Goal: Transaction & Acquisition: Purchase product/service

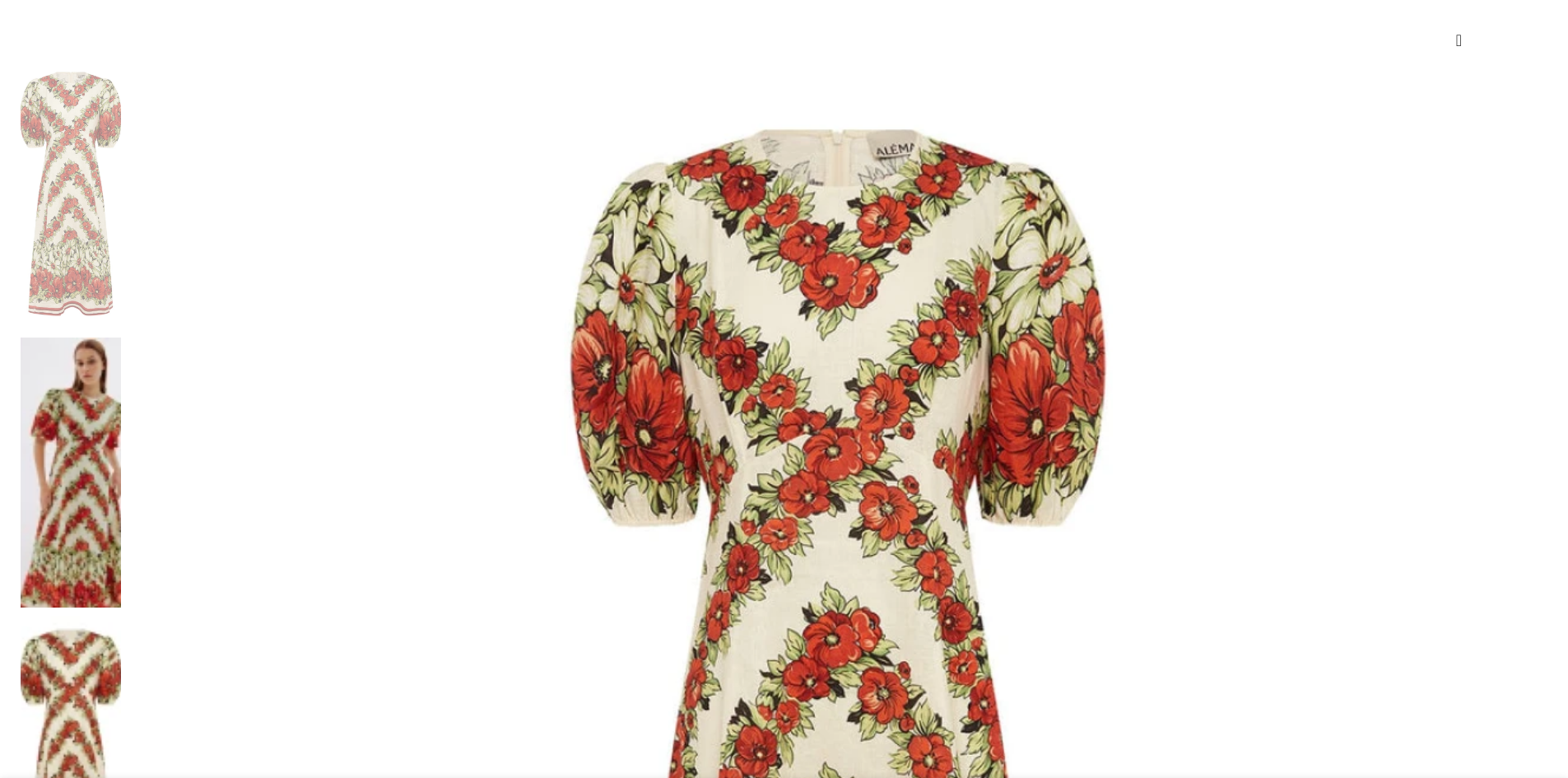
scroll to position [0, 174]
click at [121, 337] on img at bounding box center [71, 472] width 101 height 271
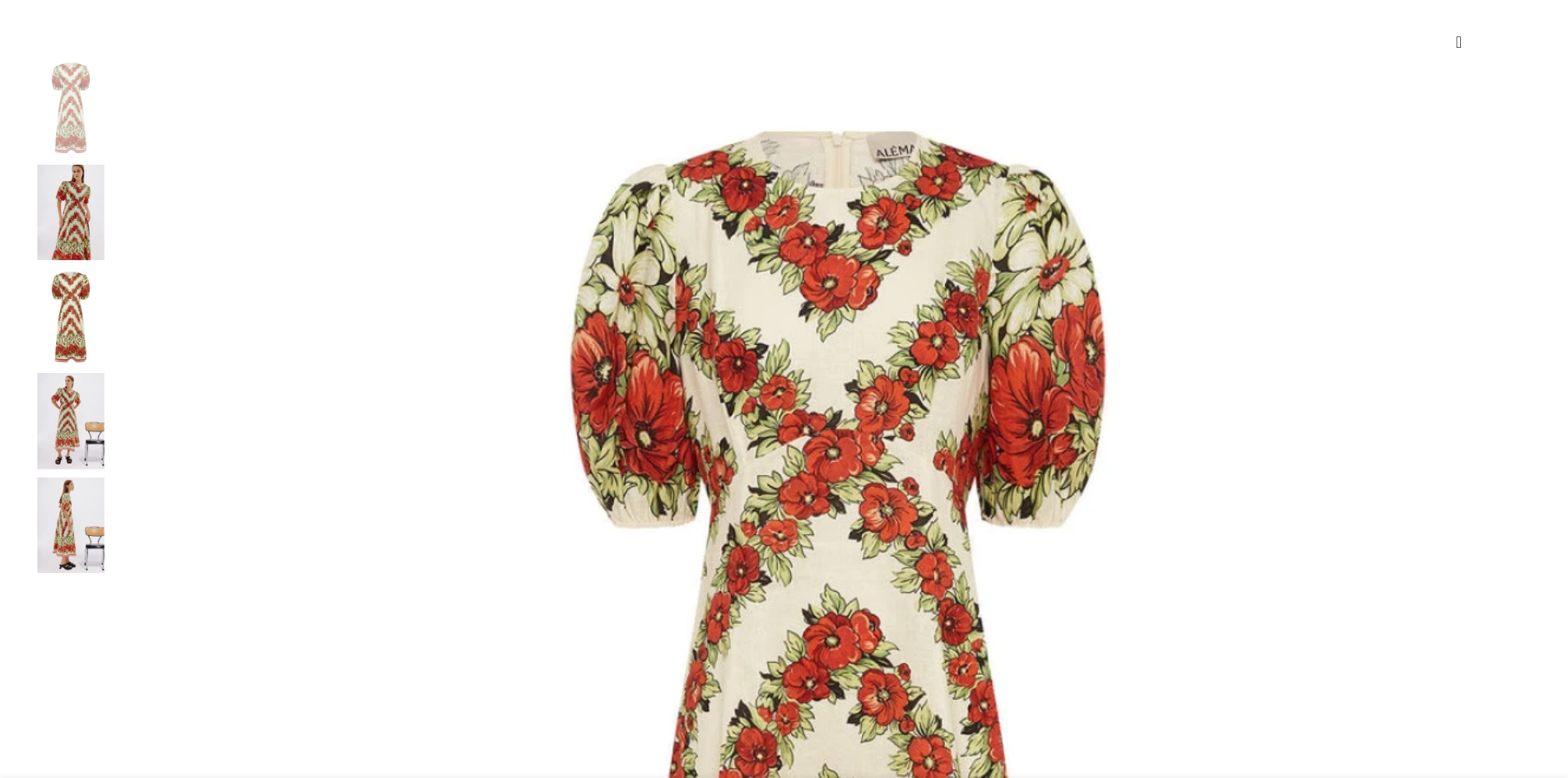
click at [121, 252] on img at bounding box center [71, 213] width 101 height 96
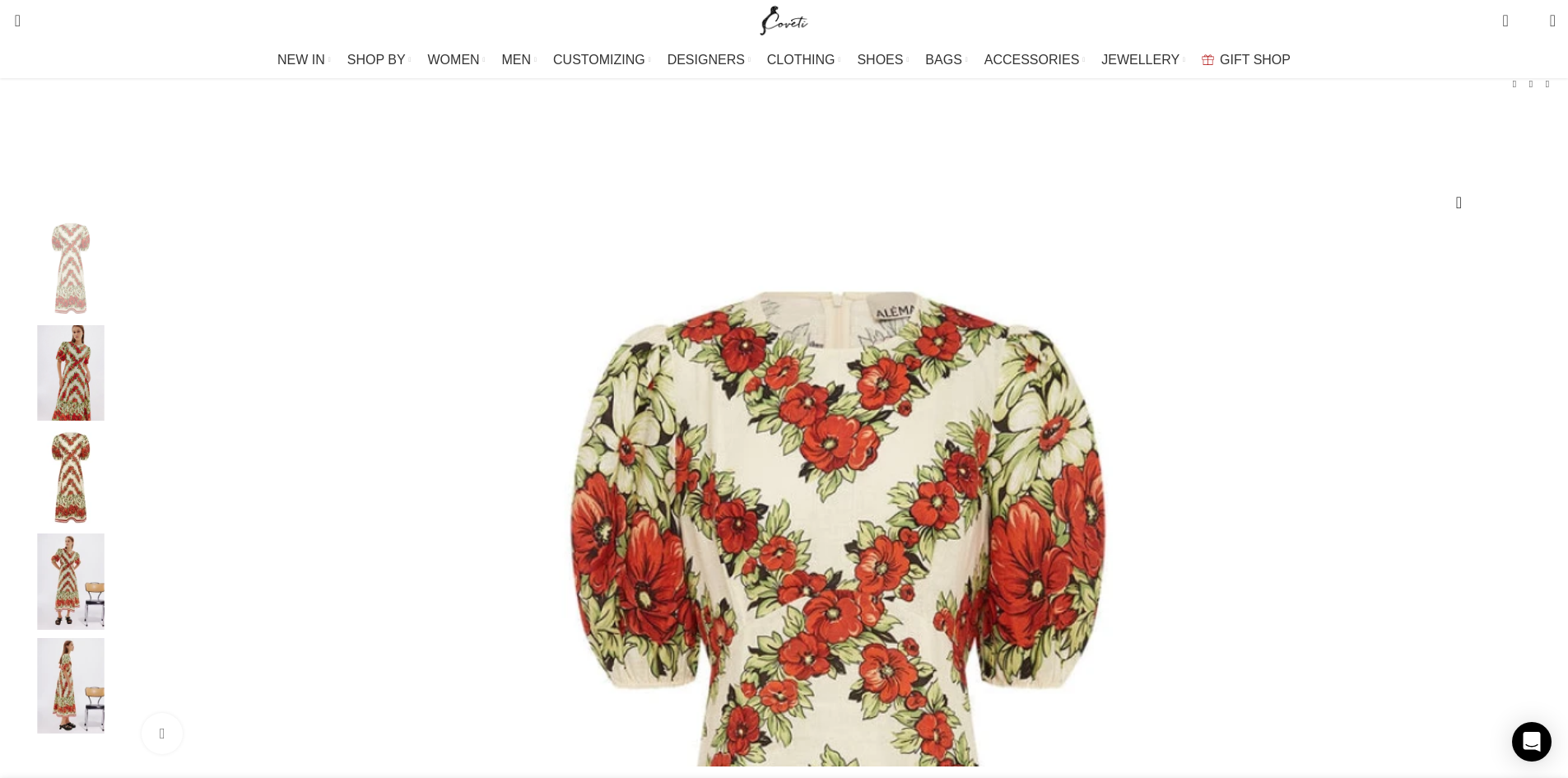
scroll to position [83, 0]
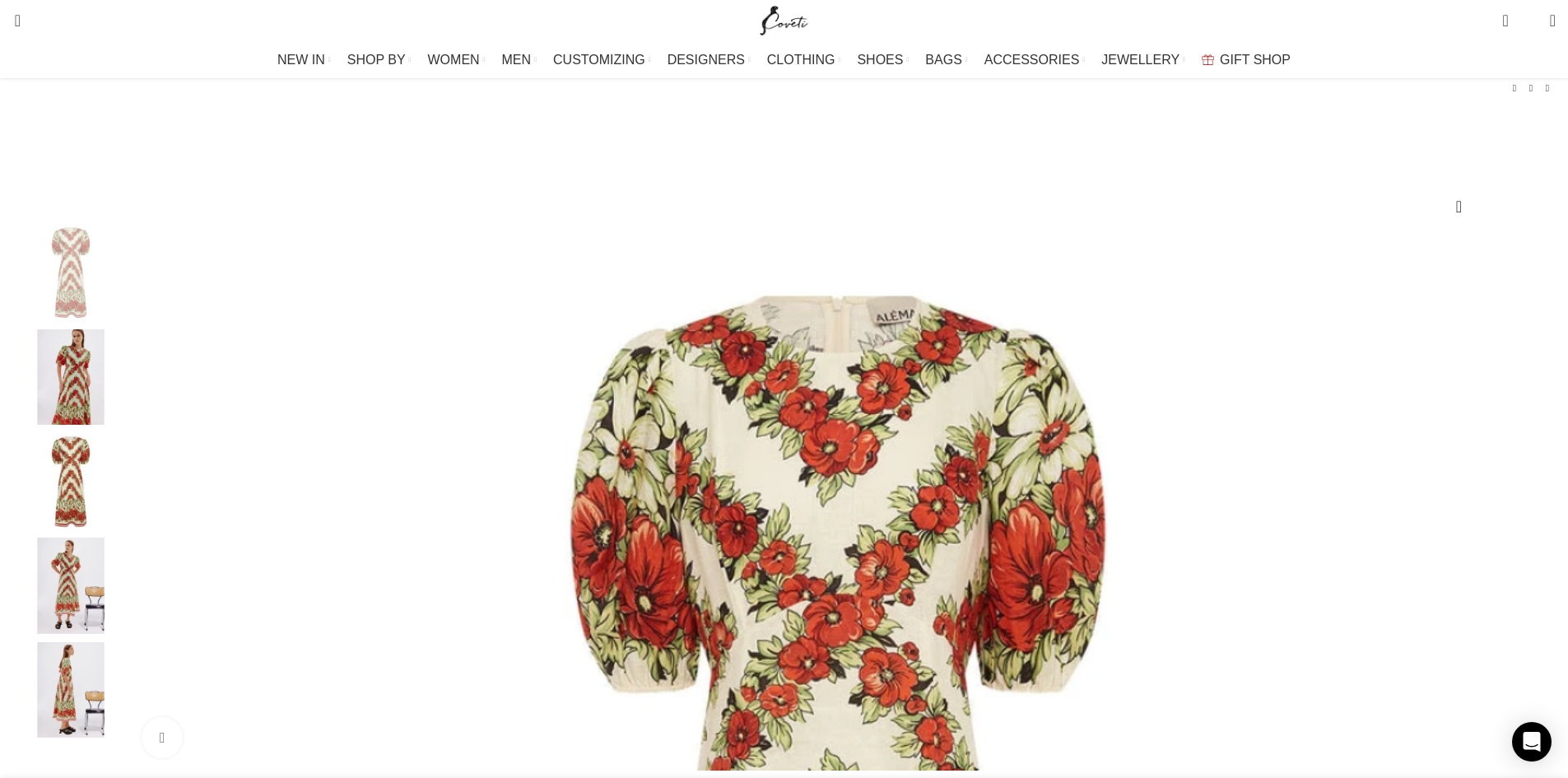
click at [1531, 519] on div "Next slide" at bounding box center [1551, 497] width 41 height 41
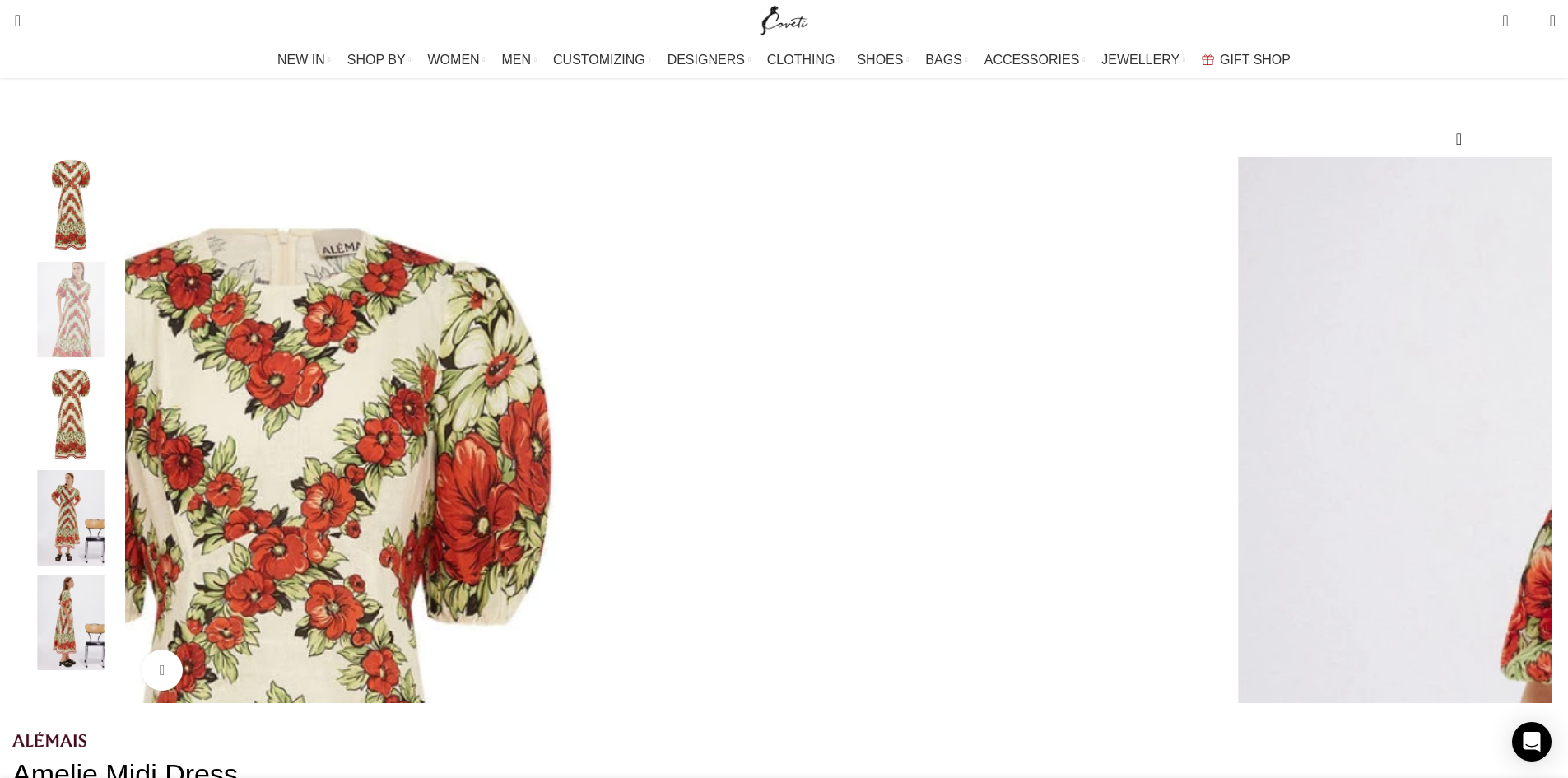
scroll to position [165, 0]
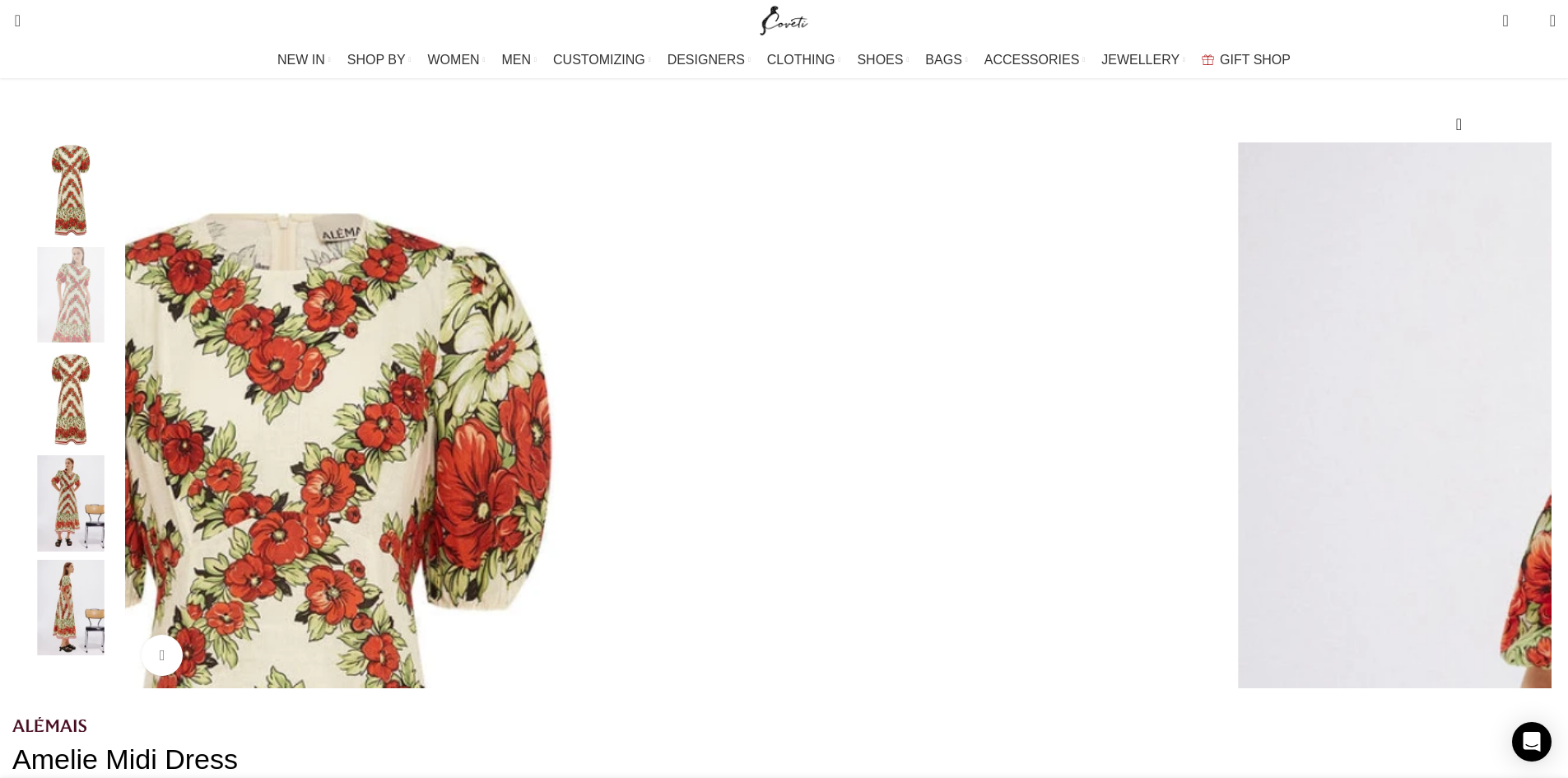
click at [1531, 436] on div "Next slide" at bounding box center [1551, 415] width 41 height 41
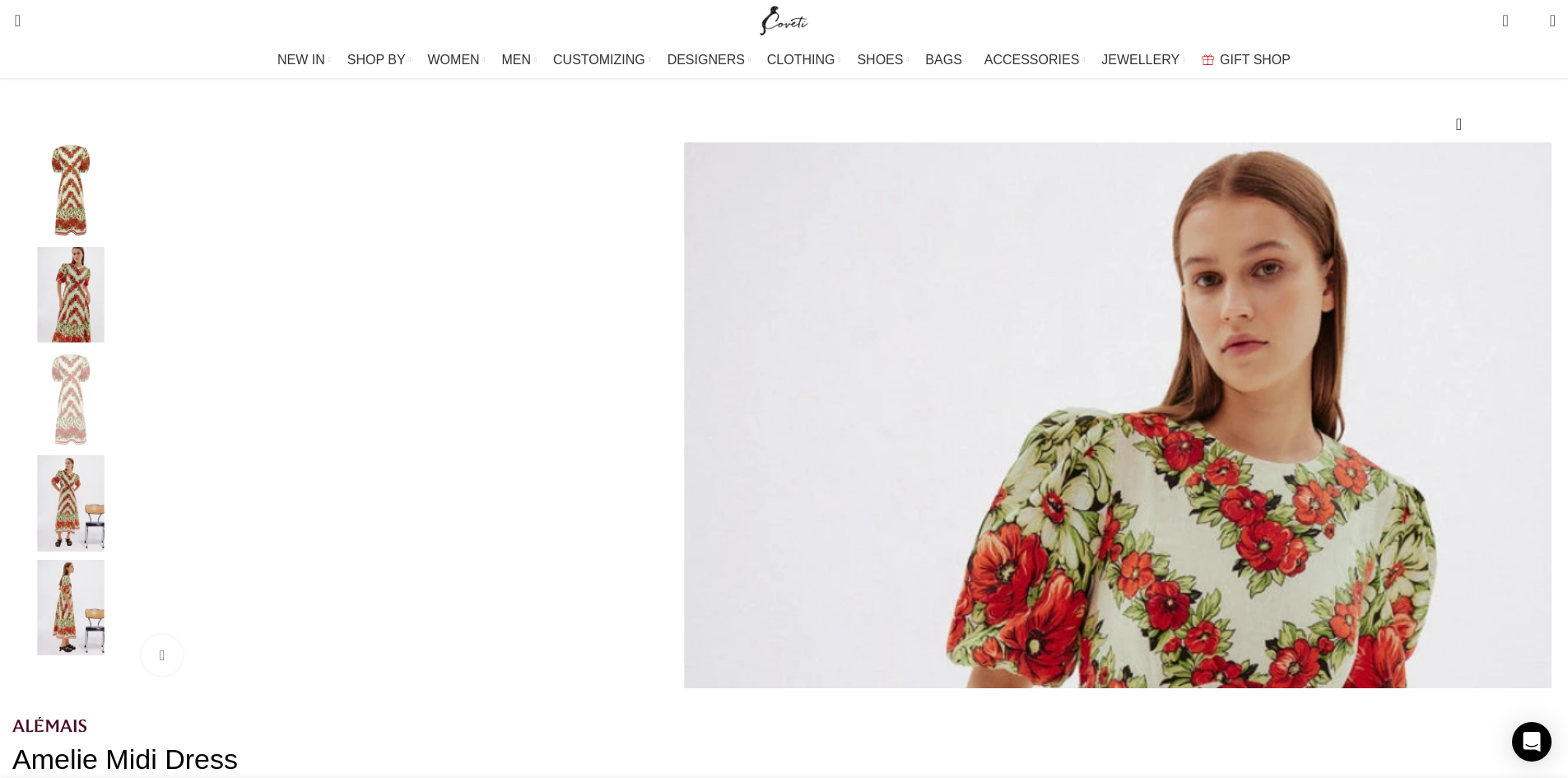
click at [1531, 436] on div "Next slide" at bounding box center [1551, 415] width 41 height 41
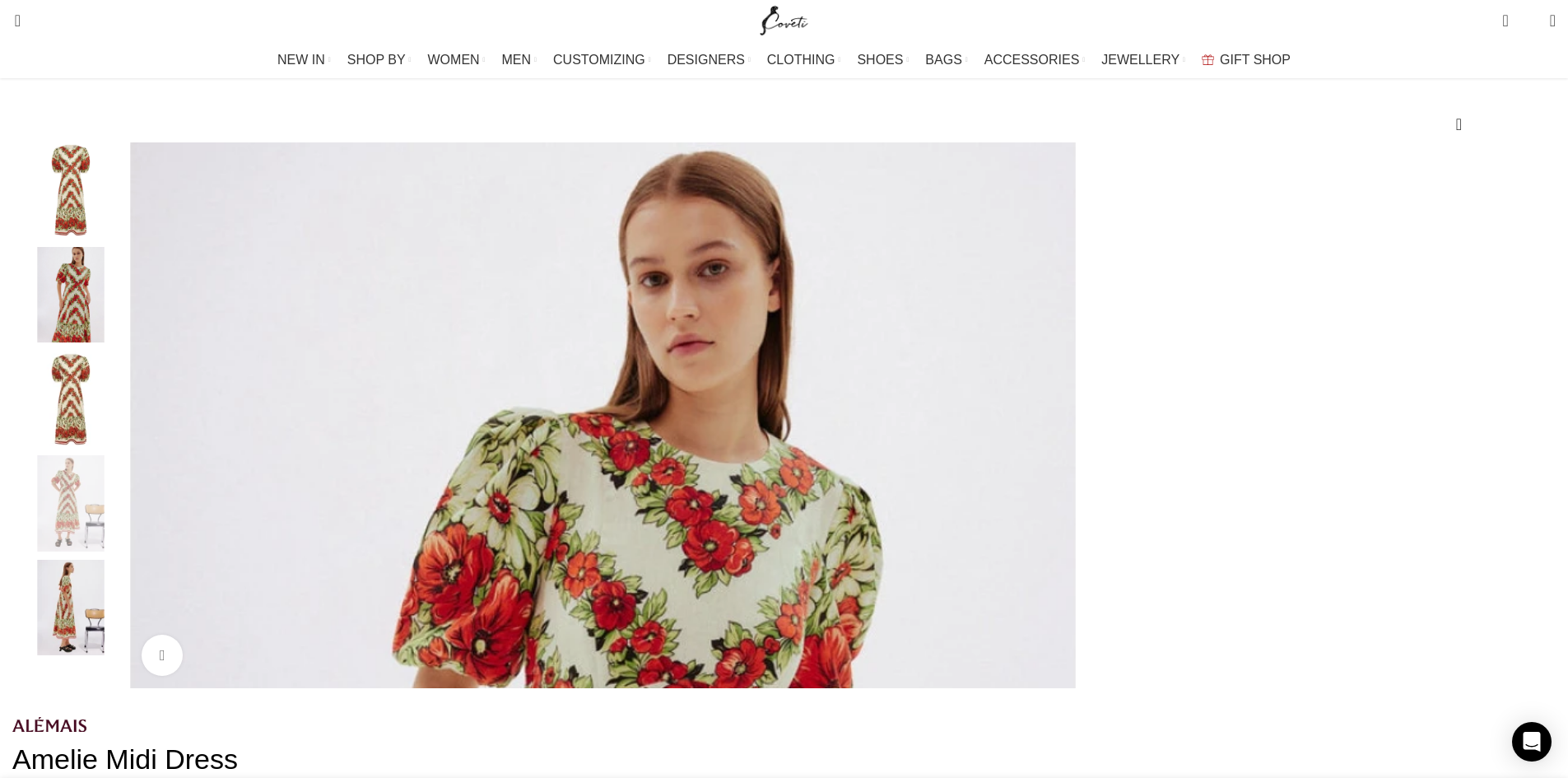
scroll to position [0, 346]
click at [1531, 433] on div "Next slide" at bounding box center [1551, 415] width 41 height 41
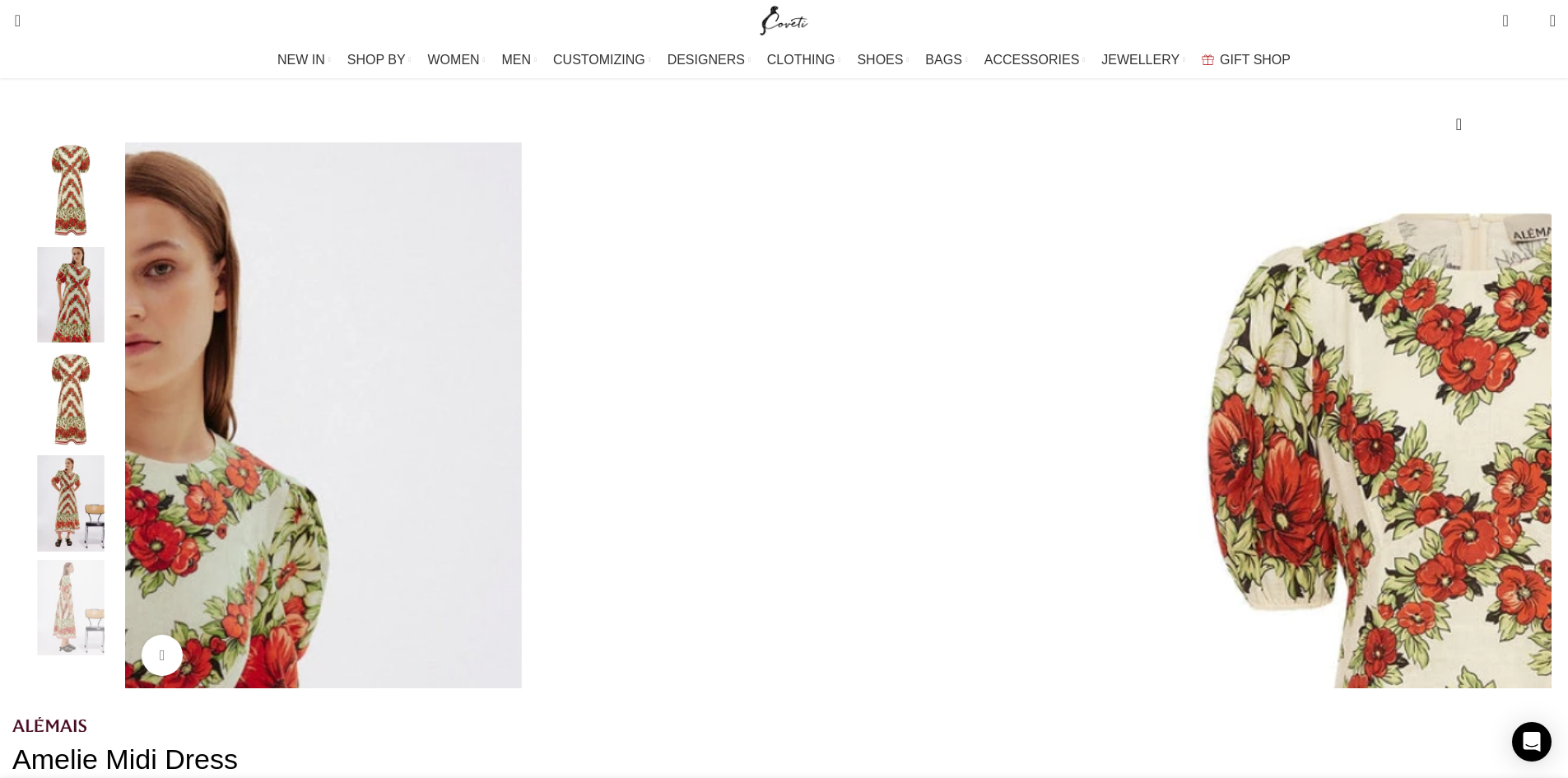
click at [1531, 433] on div "Next slide" at bounding box center [1551, 415] width 41 height 41
click at [146, 435] on div "Previous slide" at bounding box center [124, 415] width 41 height 41
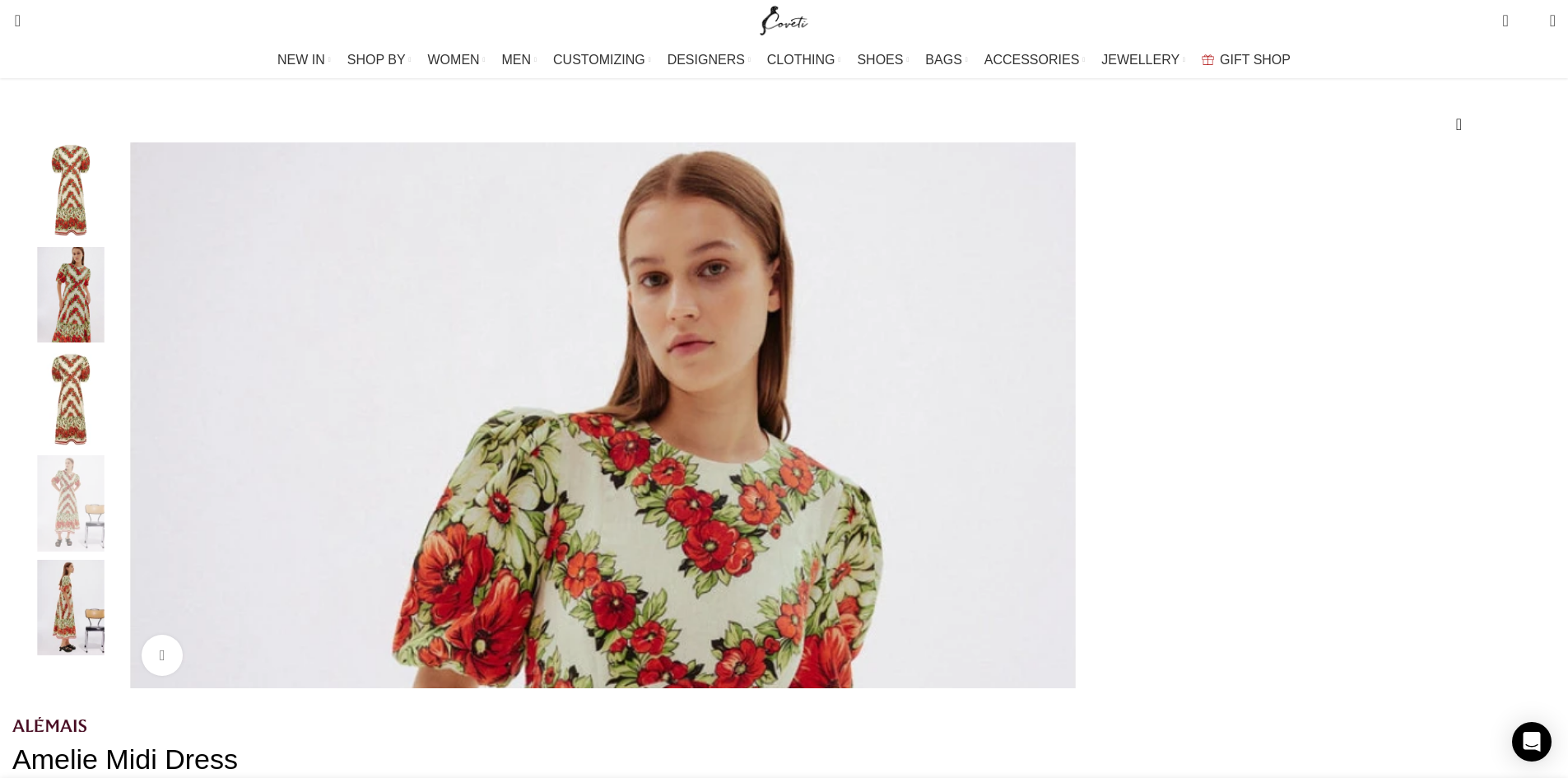
click at [146, 435] on div "Previous slide" at bounding box center [124, 415] width 41 height 41
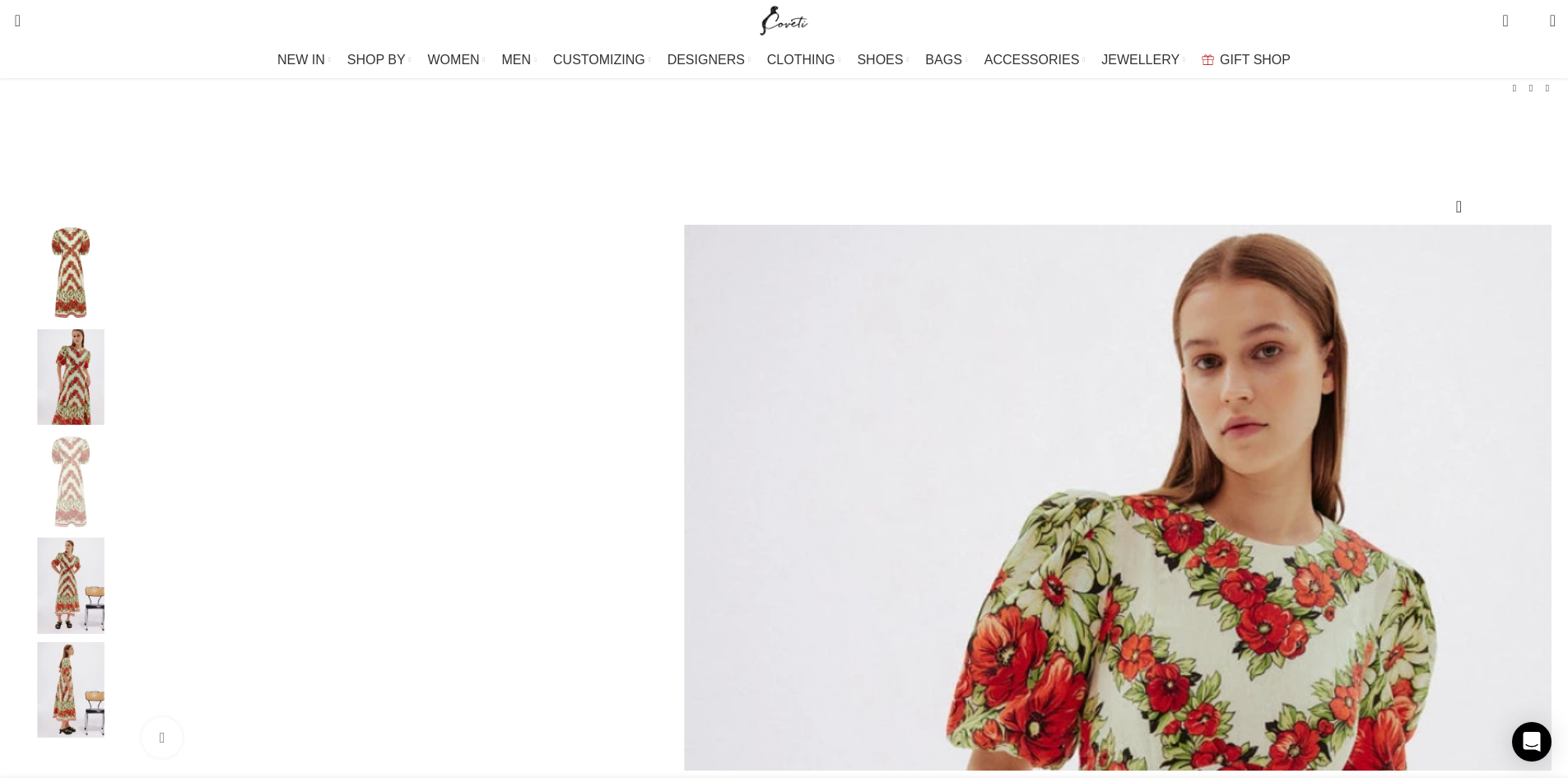
scroll to position [0, 1560]
click at [121, 627] on img "4 / 5" at bounding box center [71, 586] width 101 height 96
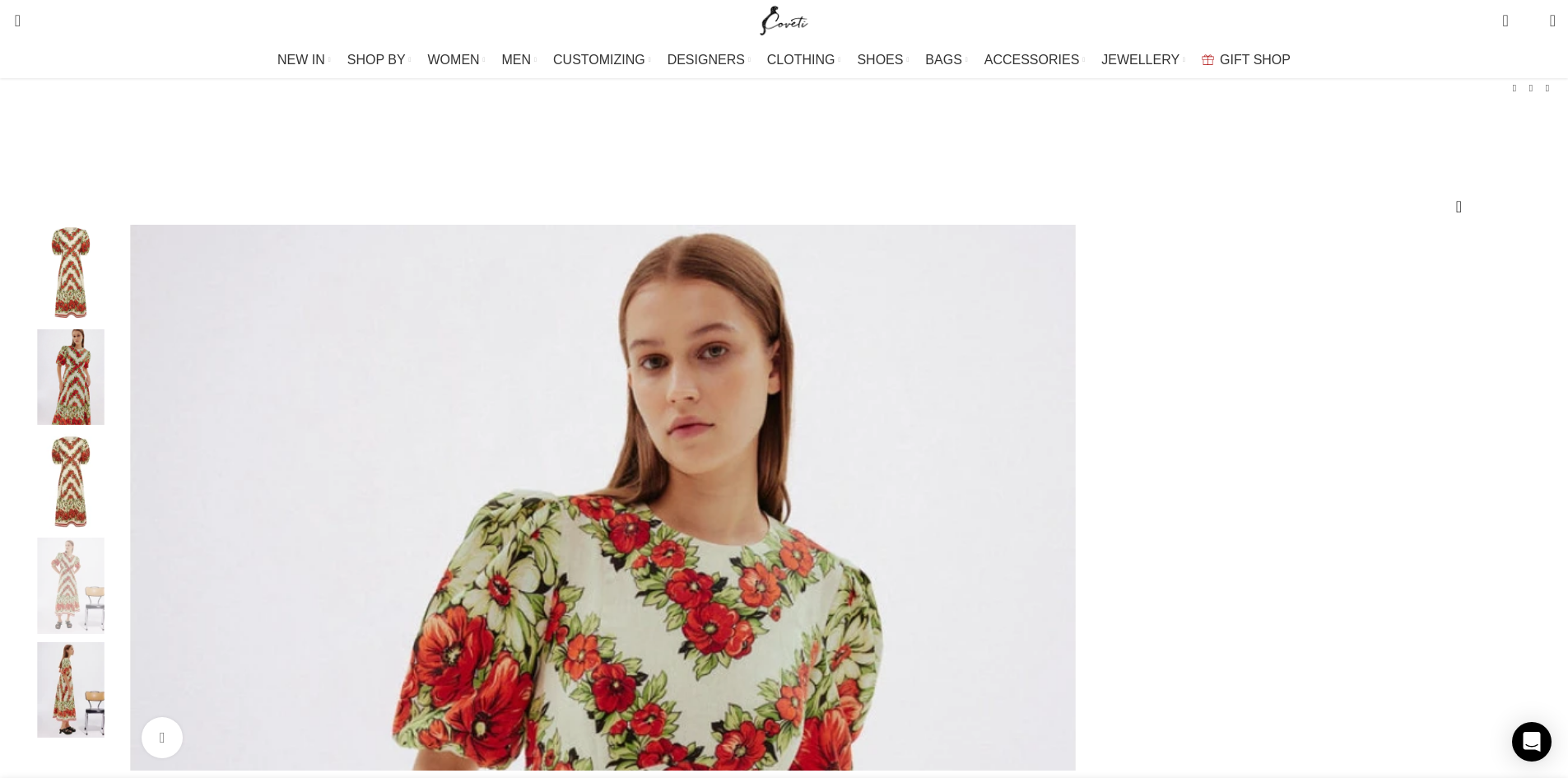
scroll to position [0, 1906]
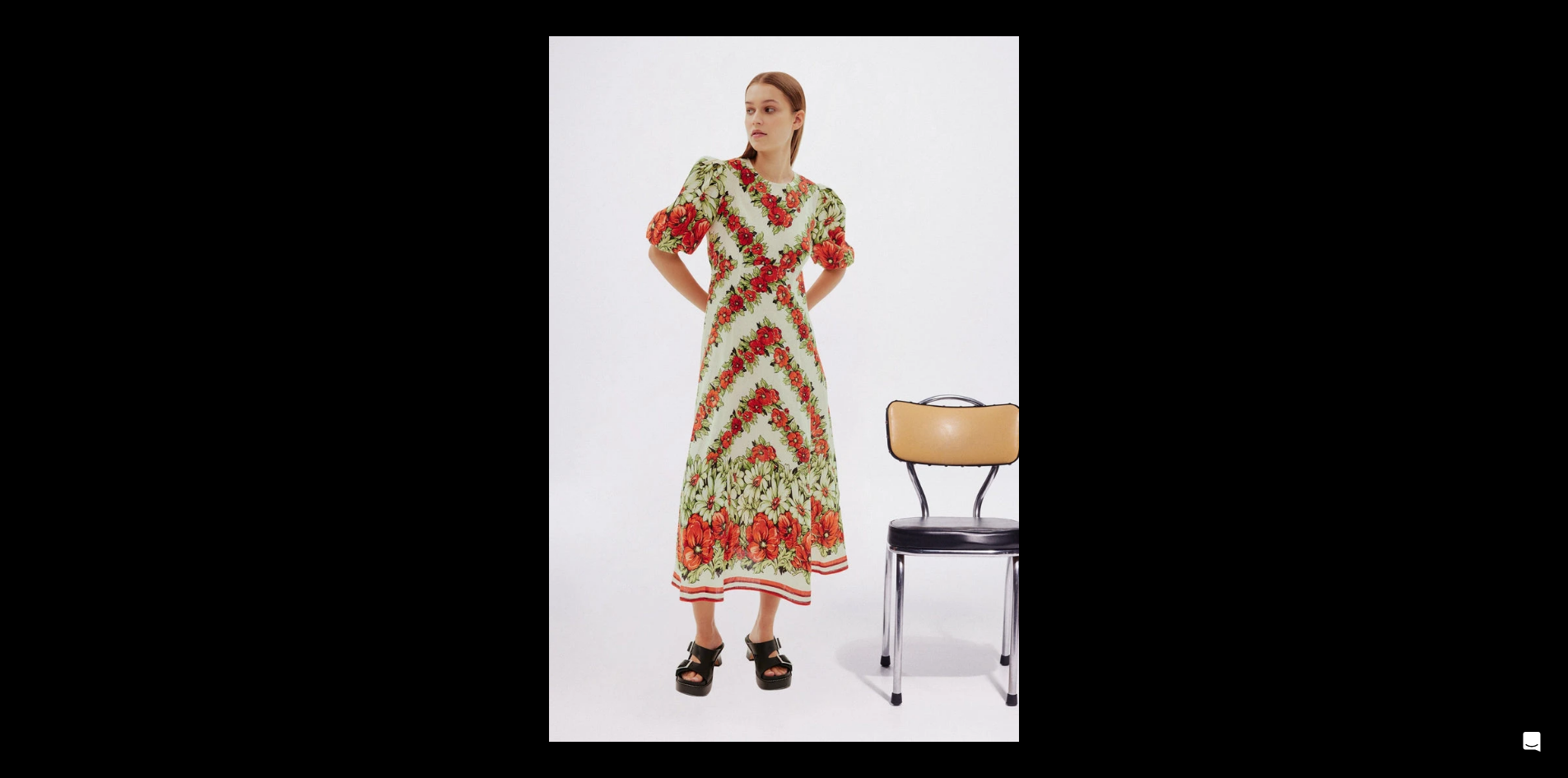
scroll to position [0, 2079]
click at [1546, 395] on button at bounding box center [1540, 389] width 58 height 83
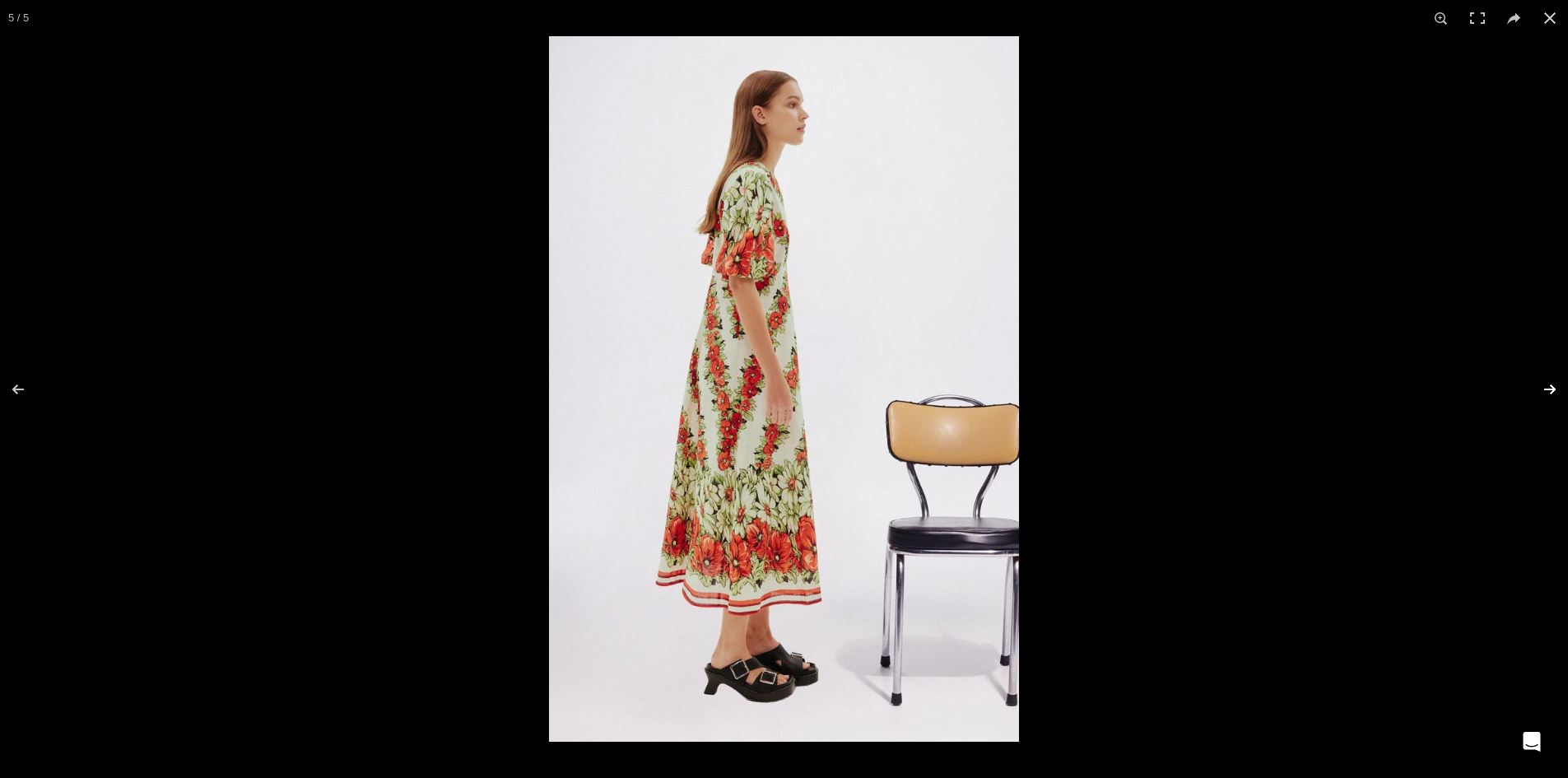
click at [1544, 381] on button at bounding box center [1540, 389] width 58 height 83
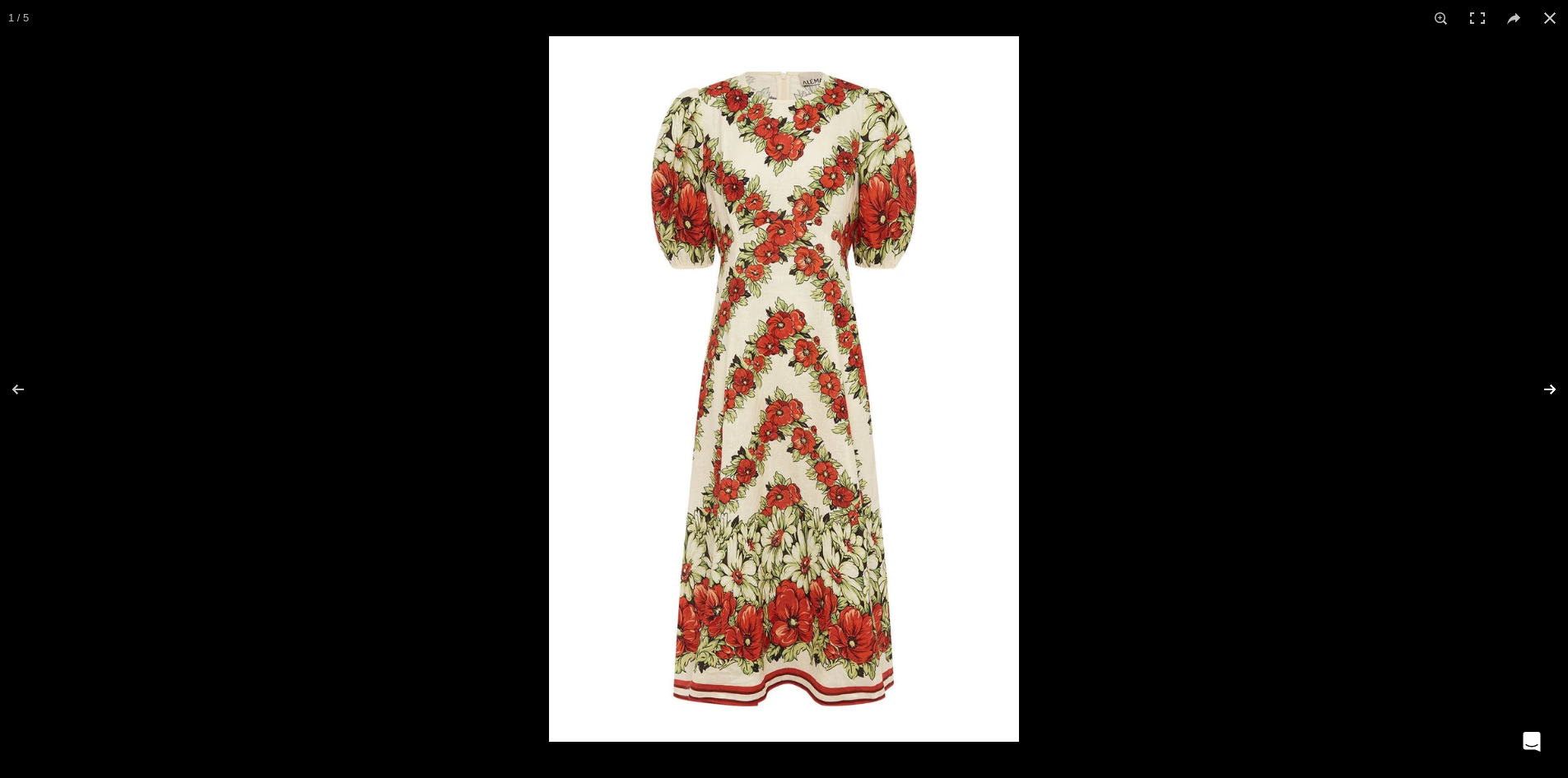
scroll to position [0, 2253]
click at [1544, 381] on button at bounding box center [1540, 389] width 58 height 83
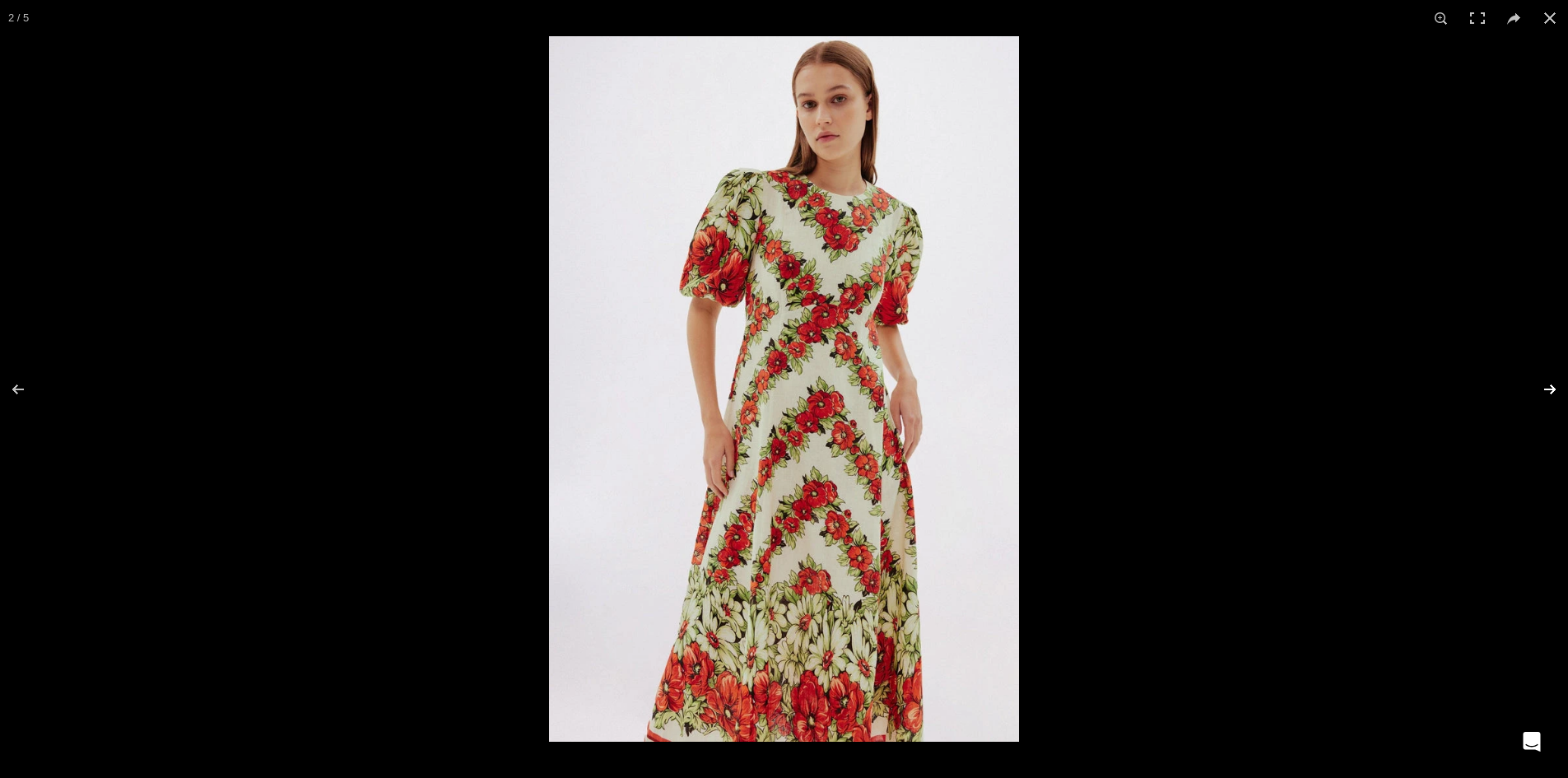
click at [1546, 381] on button at bounding box center [1540, 389] width 58 height 83
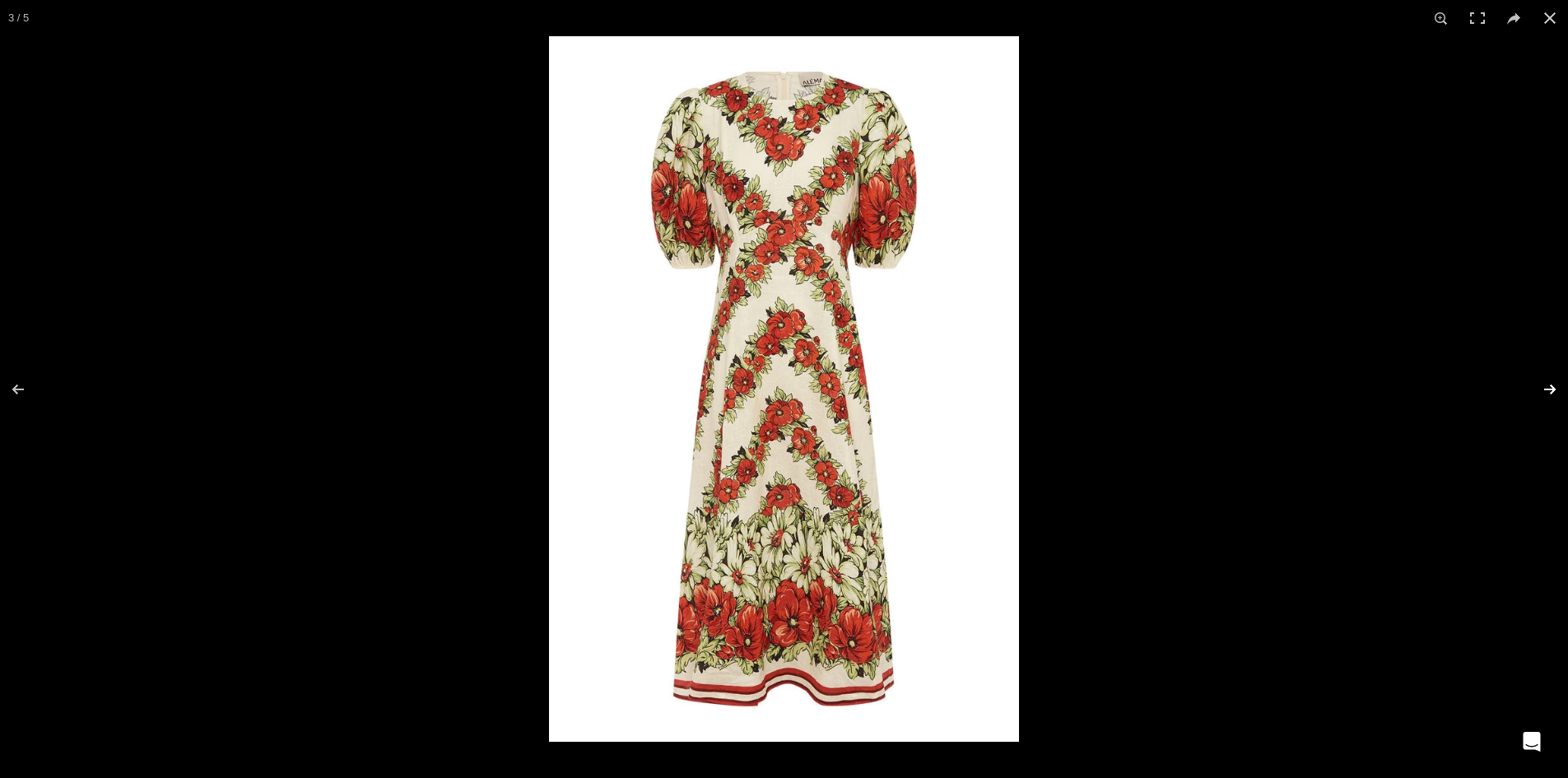
click at [1545, 381] on button at bounding box center [1540, 389] width 58 height 83
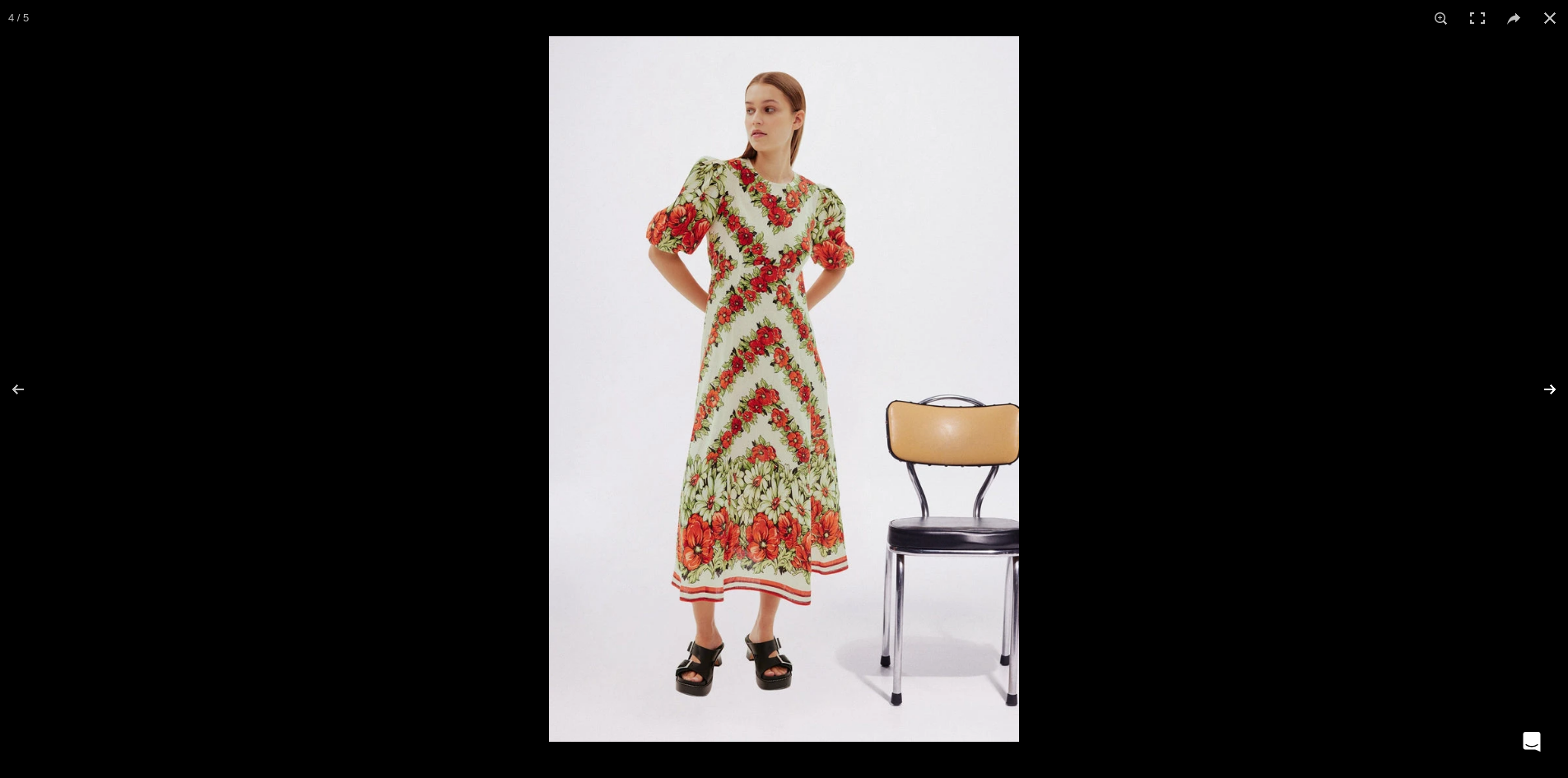
scroll to position [0, 2426]
click at [1545, 381] on button at bounding box center [1540, 389] width 58 height 83
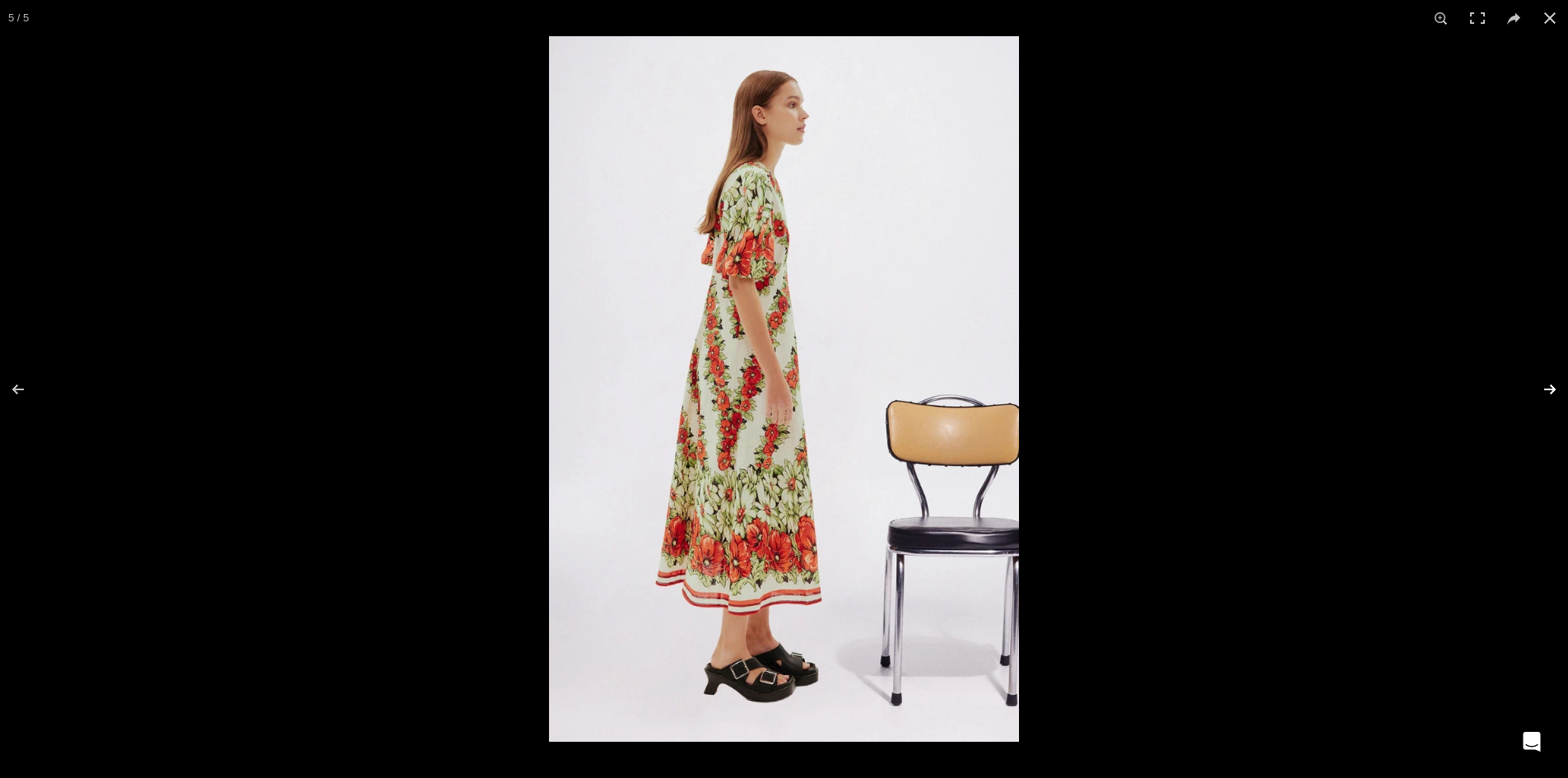
click at [1545, 381] on button at bounding box center [1540, 389] width 58 height 83
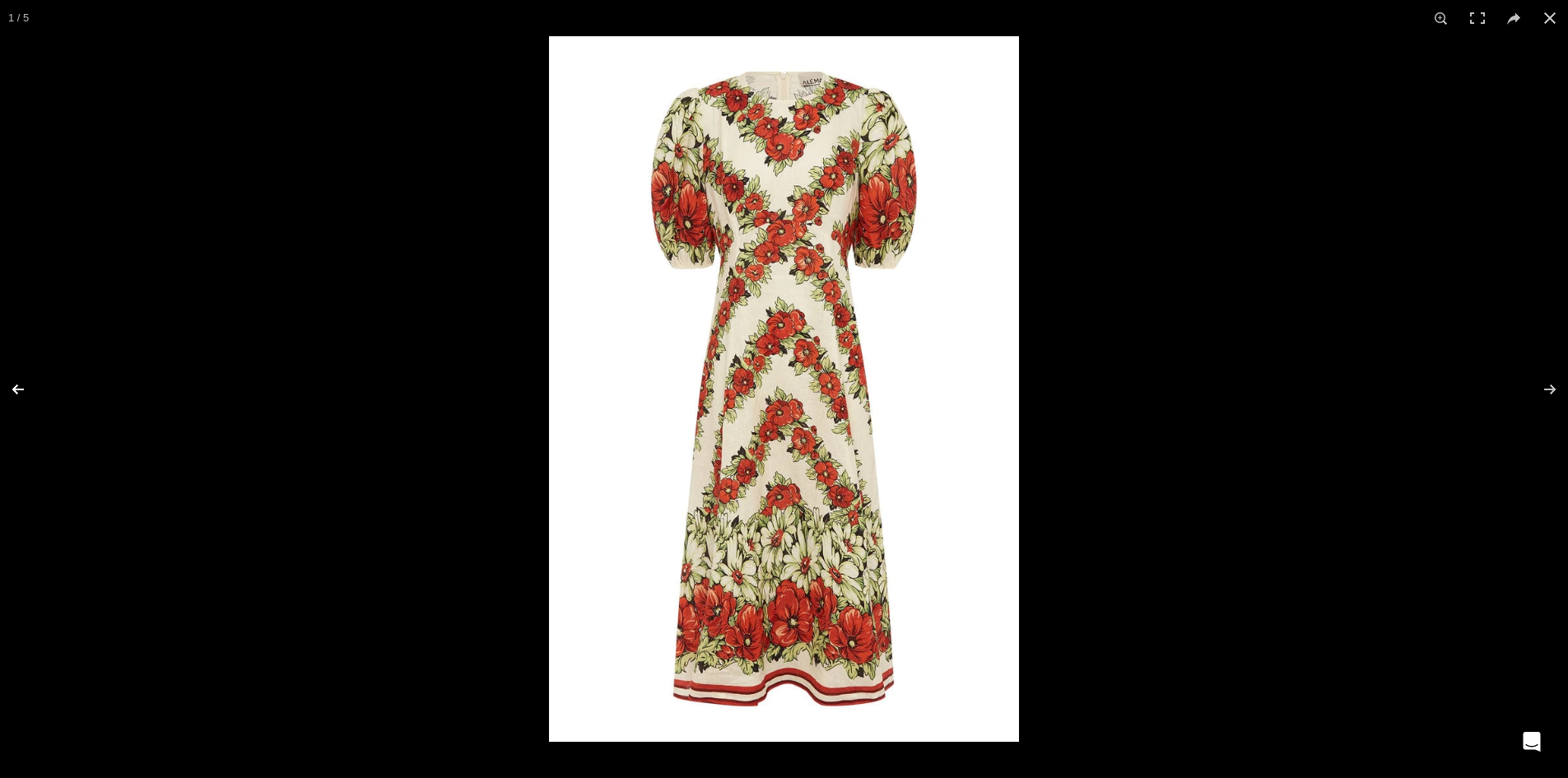
click at [24, 386] on button at bounding box center [29, 389] width 58 height 83
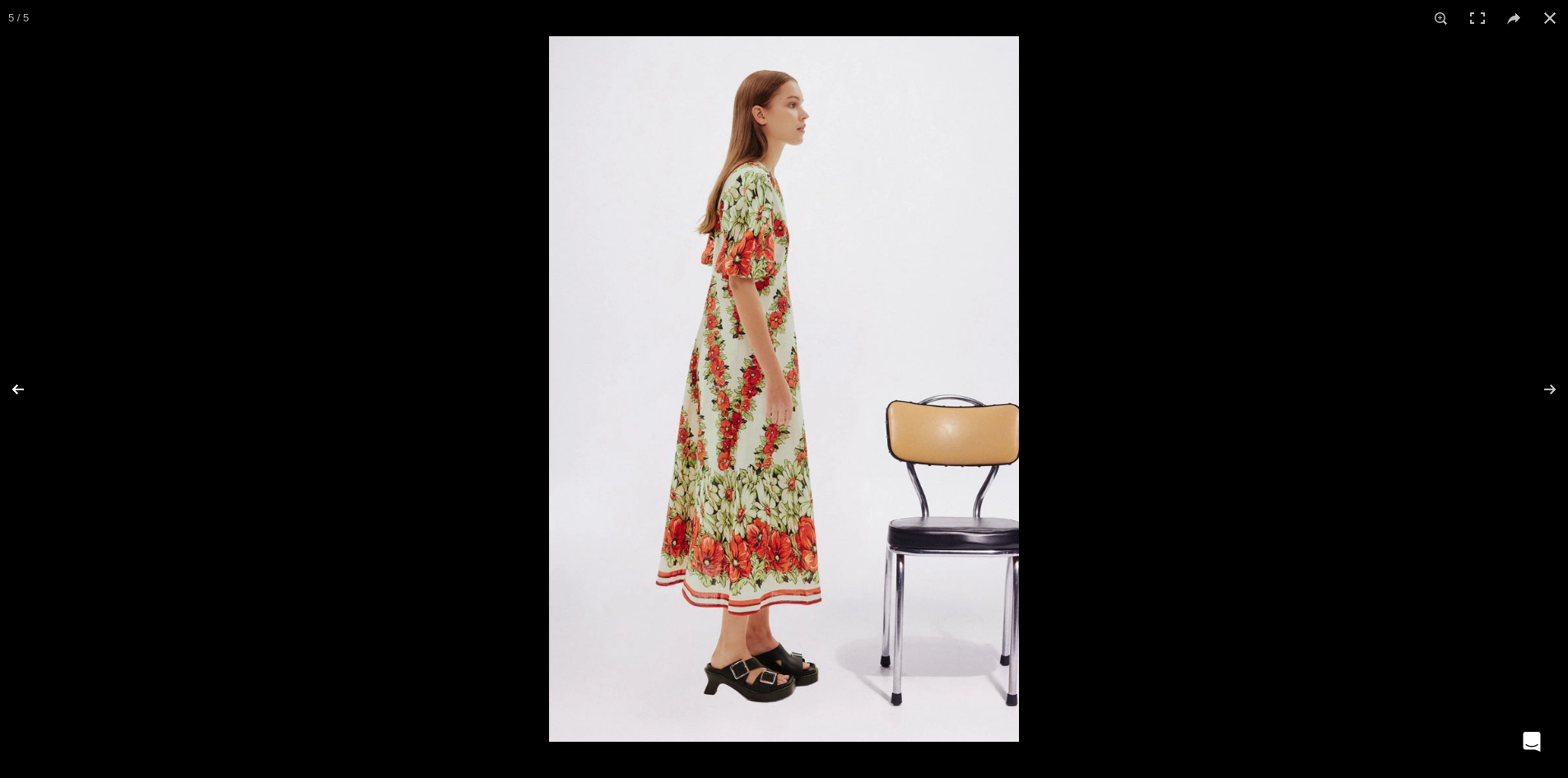
click at [24, 386] on button at bounding box center [29, 389] width 58 height 83
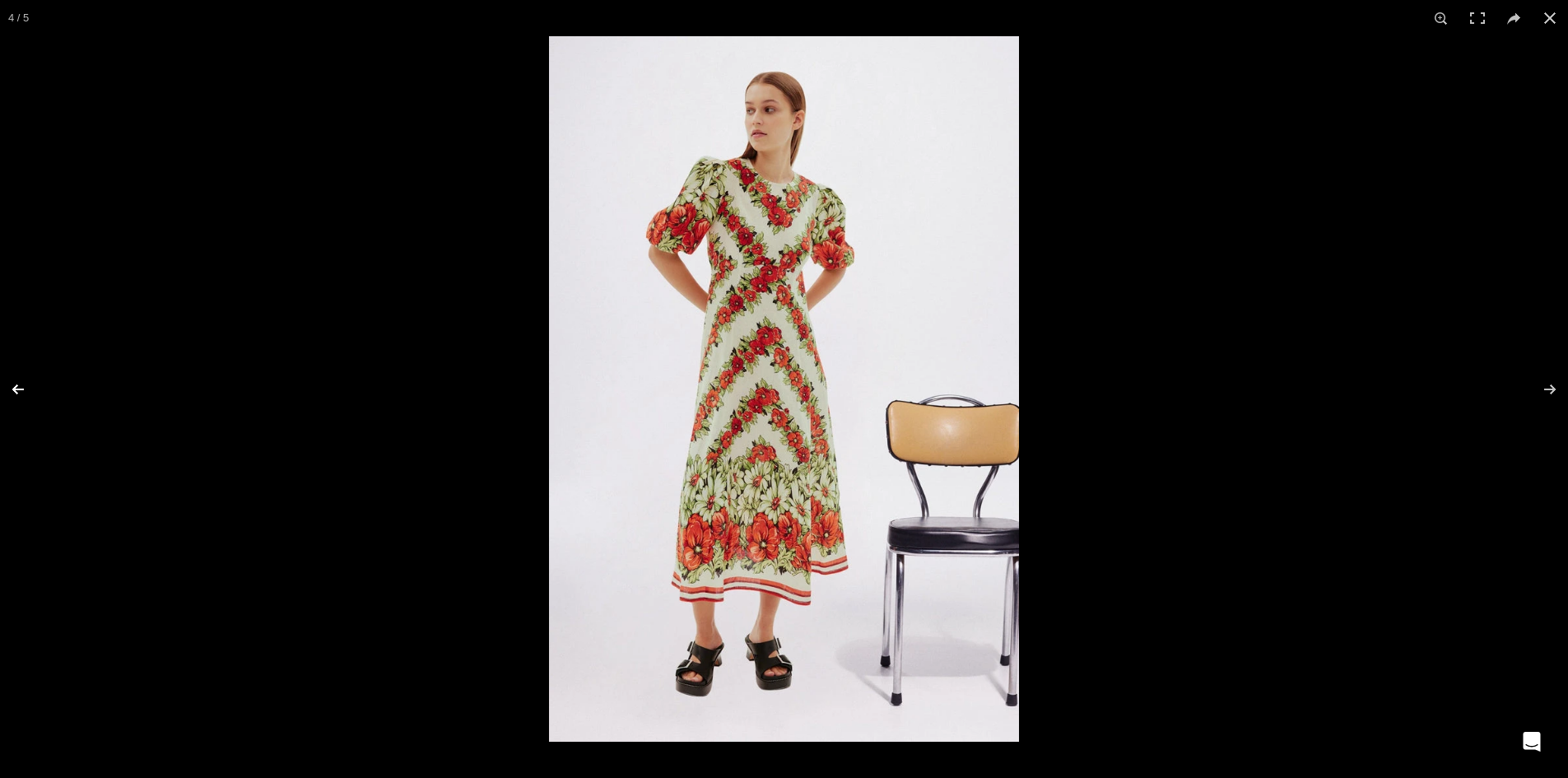
click at [24, 386] on button at bounding box center [29, 389] width 58 height 83
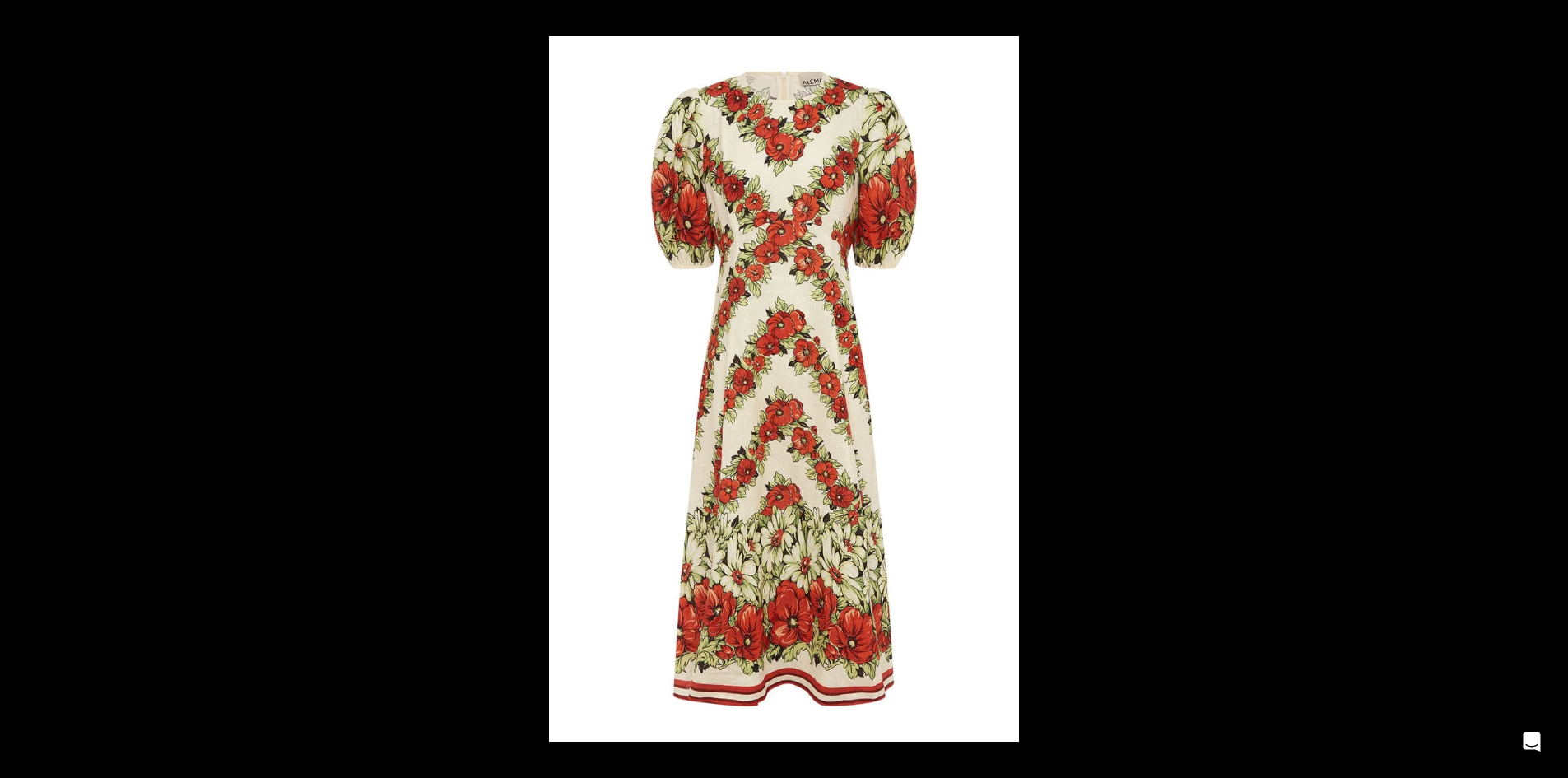
scroll to position [0, 2600]
click at [1463, 256] on div at bounding box center [1332, 425] width 1568 height 778
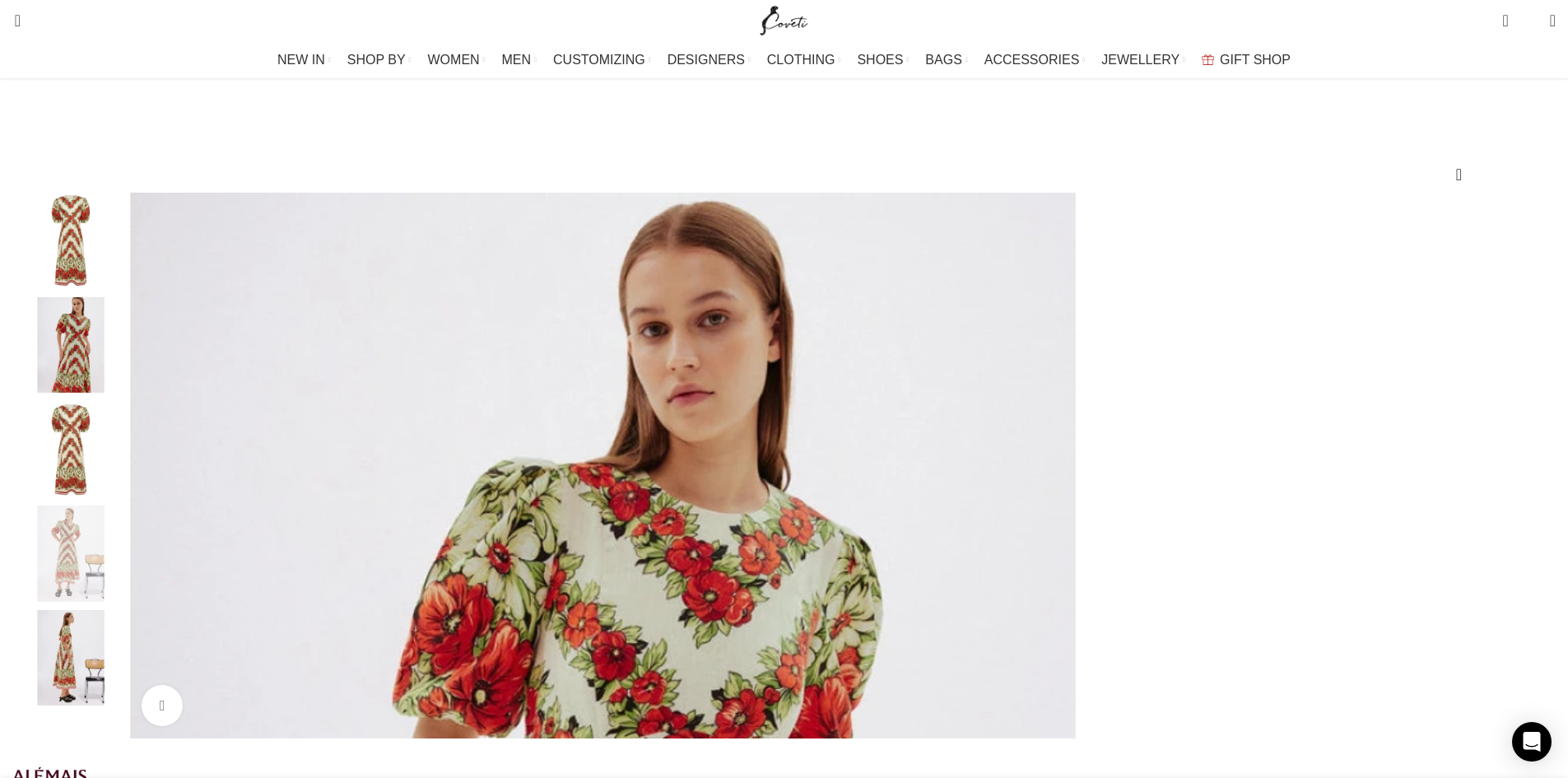
scroll to position [83, 0]
